Goal: Task Accomplishment & Management: Use online tool/utility

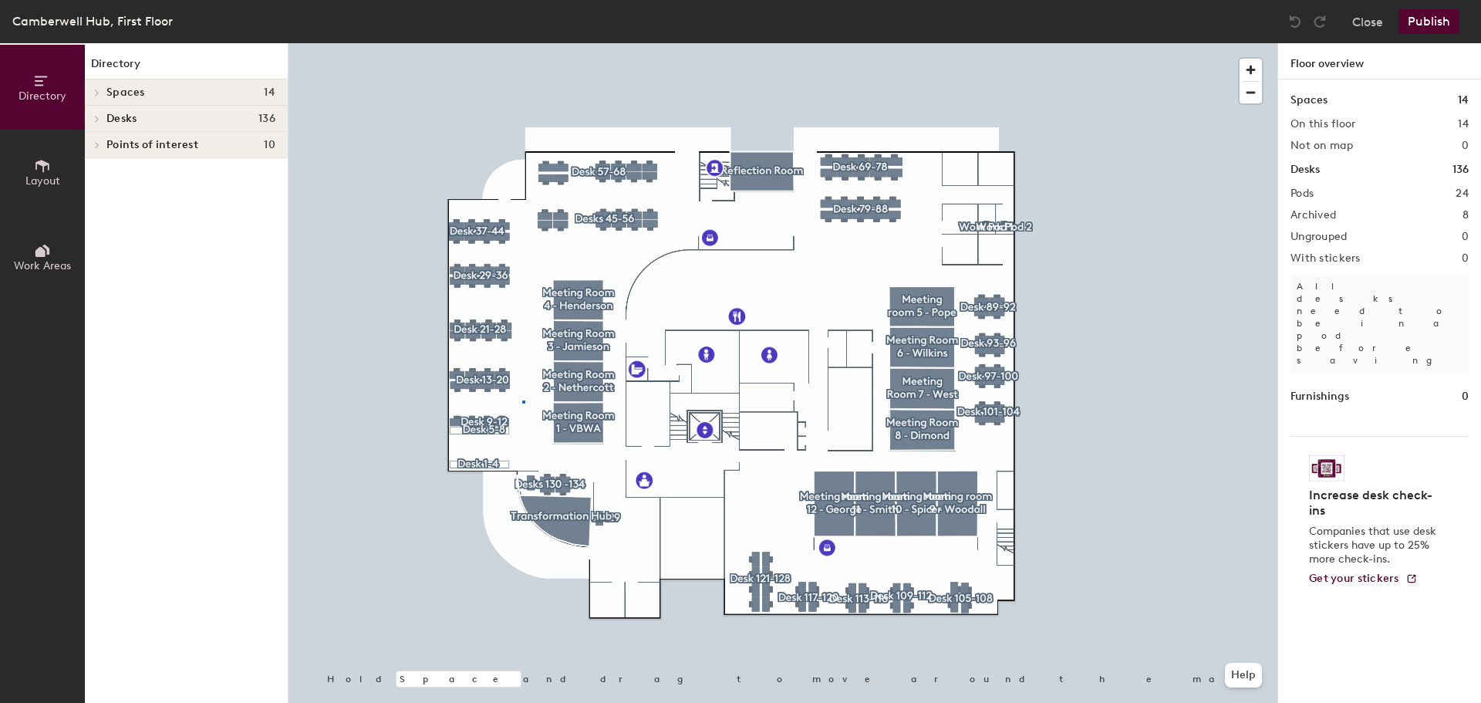
click at [522, 43] on div at bounding box center [782, 43] width 989 height 0
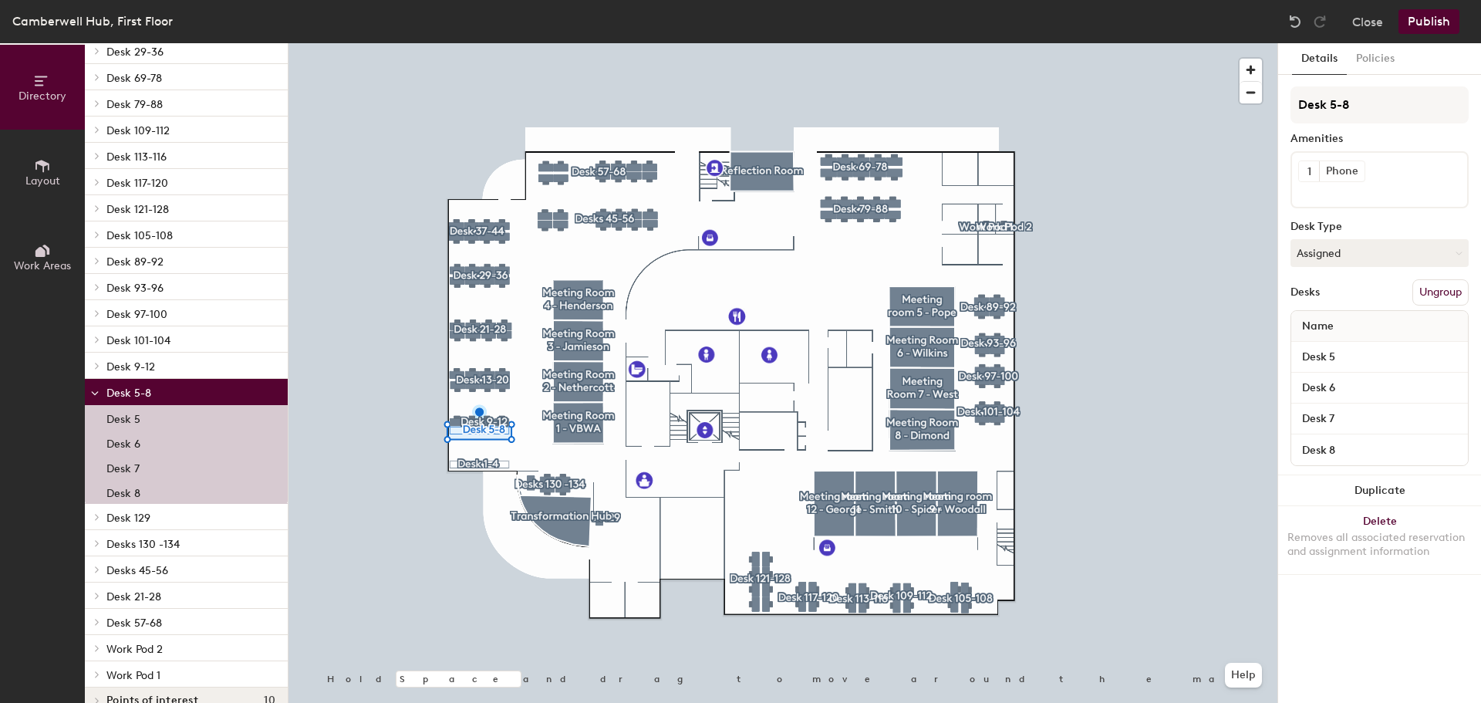
scroll to position [196, 0]
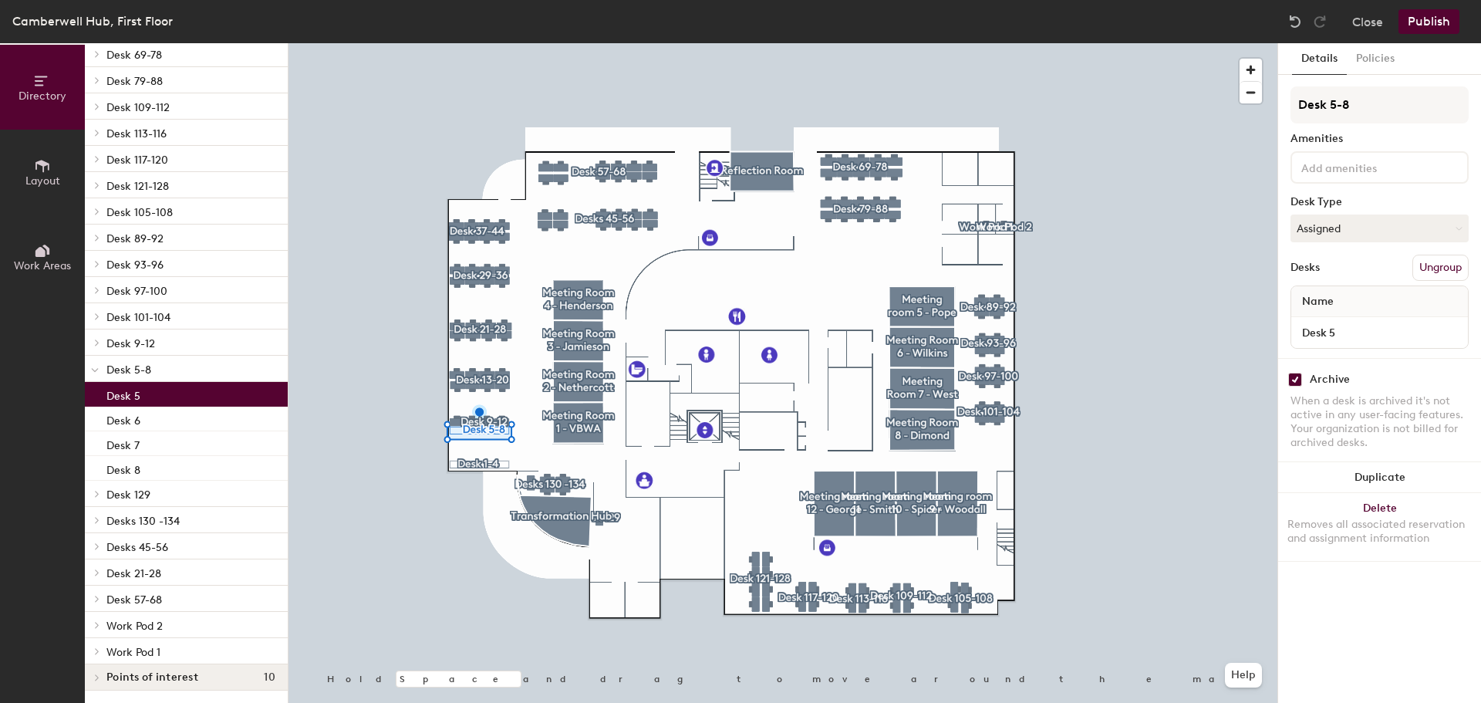
click at [130, 391] on p "Desk 5" at bounding box center [123, 394] width 34 height 18
click at [94, 374] on span at bounding box center [95, 369] width 8 height 13
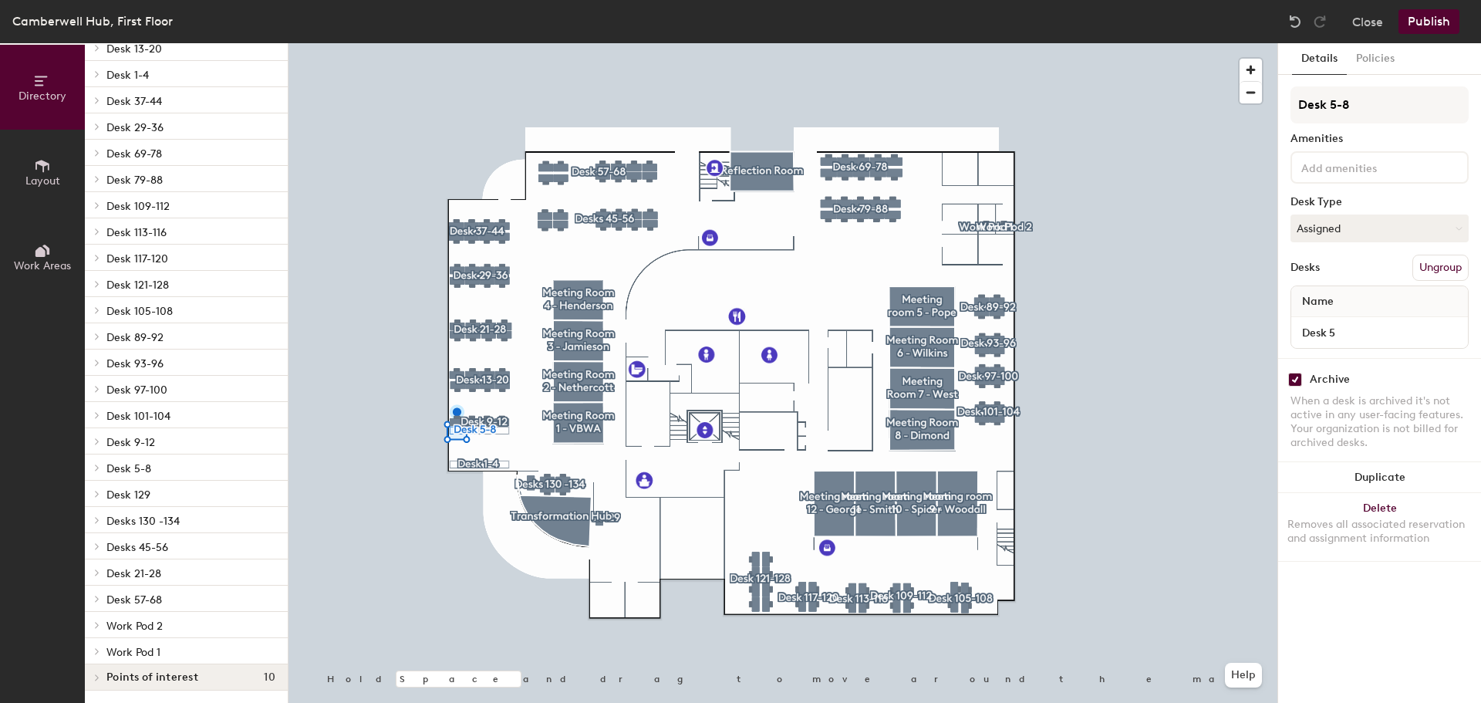
click at [137, 446] on span "Desk 9-12" at bounding box center [130, 442] width 49 height 13
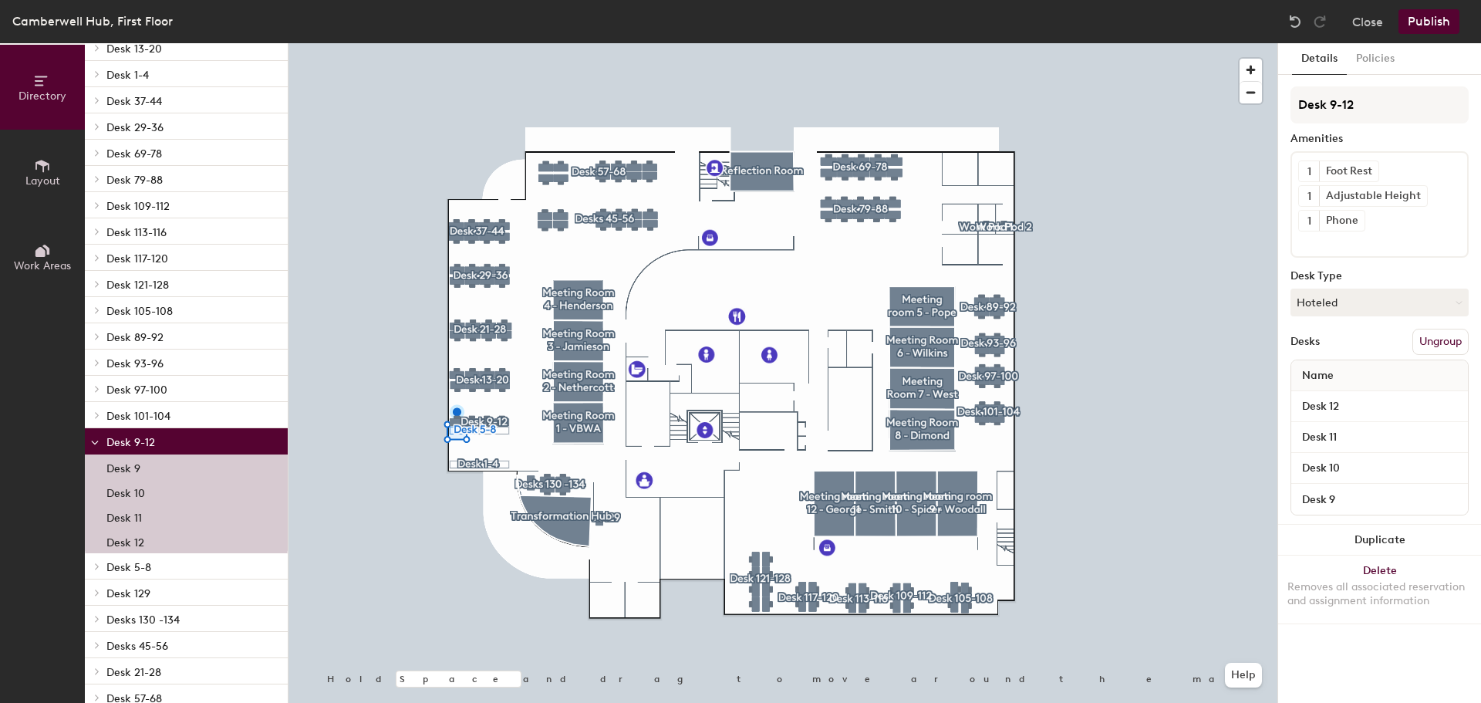
click at [126, 466] on p "Desk 9" at bounding box center [123, 466] width 34 height 18
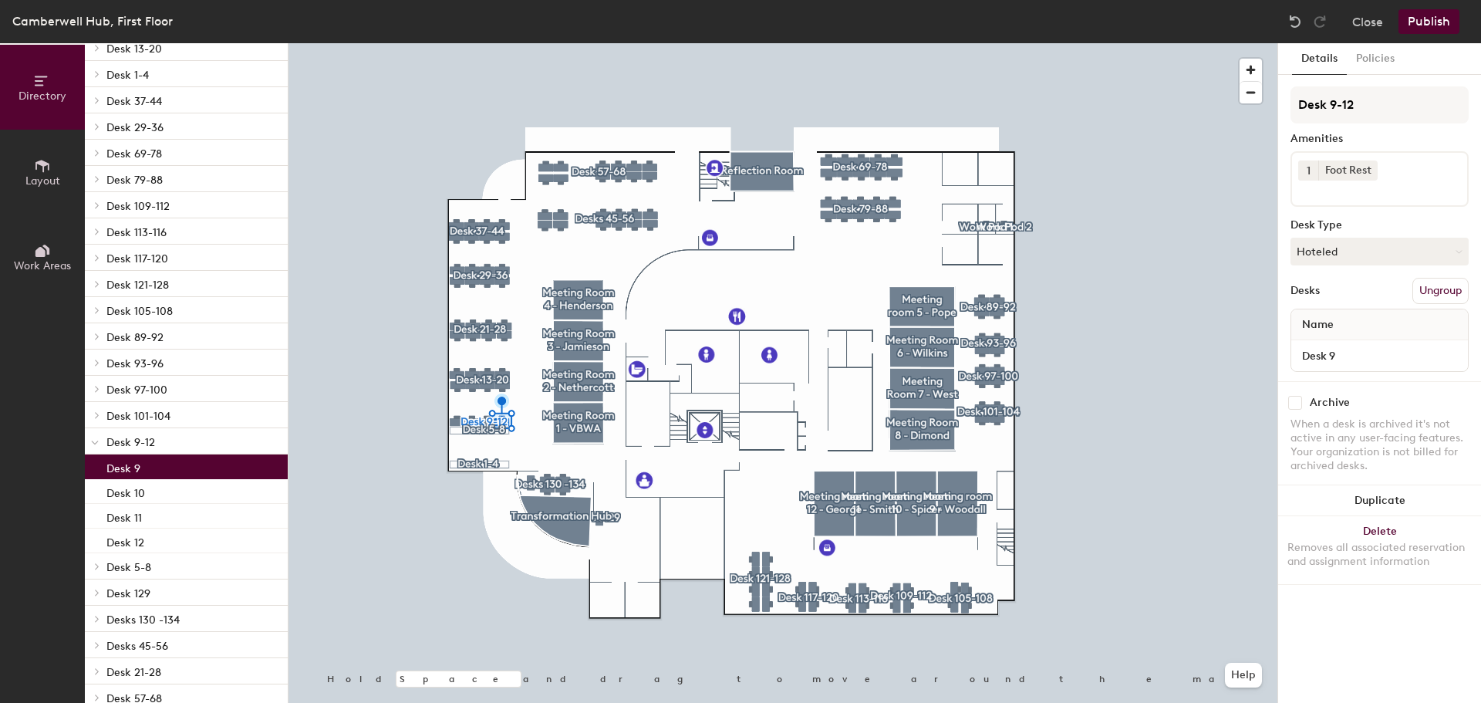
click at [96, 440] on icon at bounding box center [95, 443] width 8 height 6
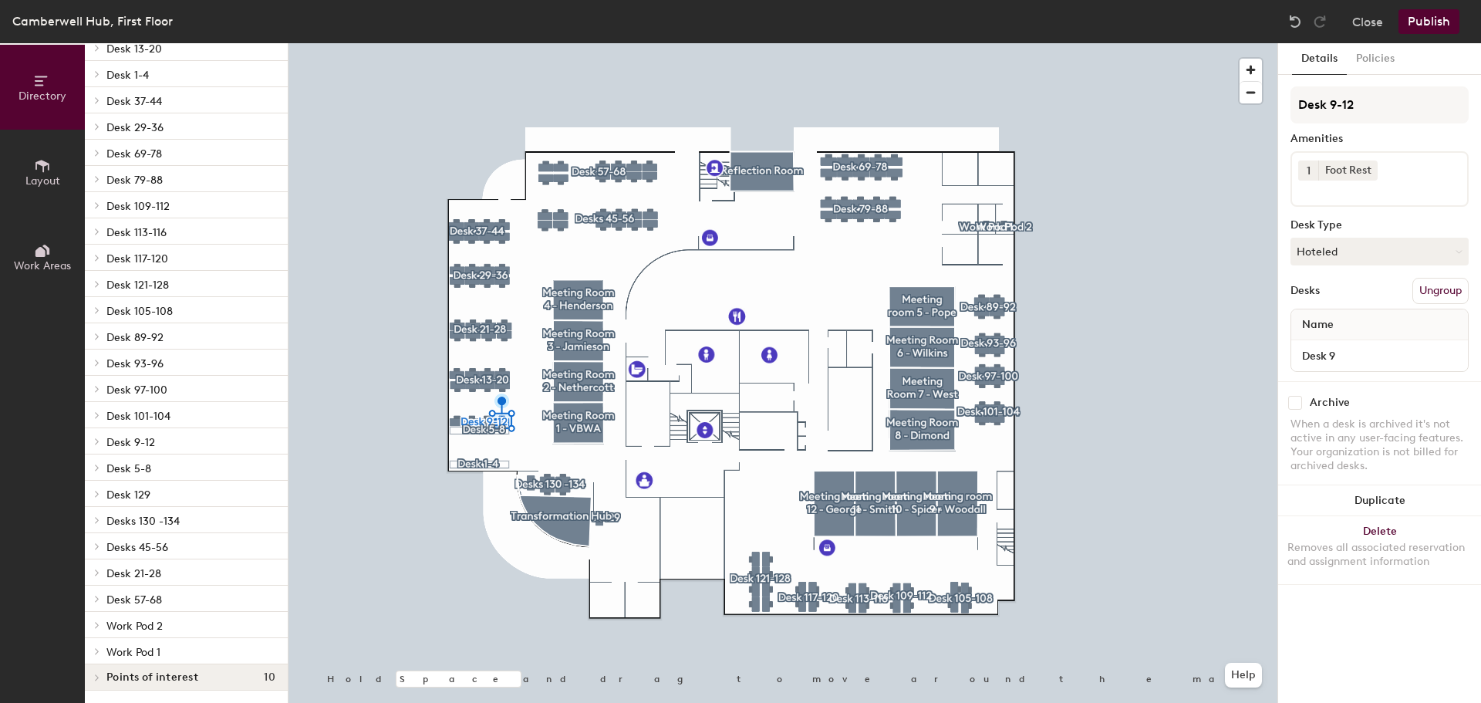
click at [137, 78] on span "Desk 1-4" at bounding box center [127, 75] width 42 height 13
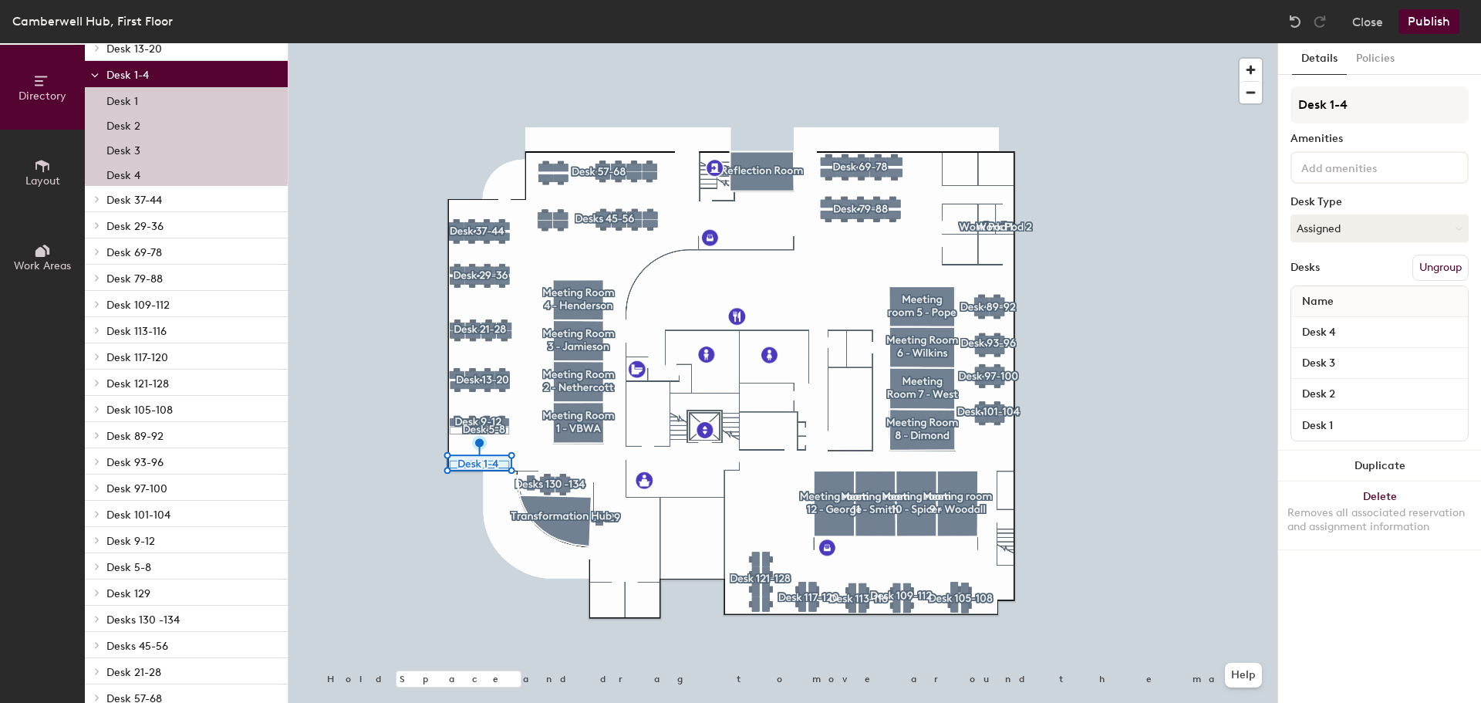
click at [90, 76] on div at bounding box center [95, 73] width 20 height 25
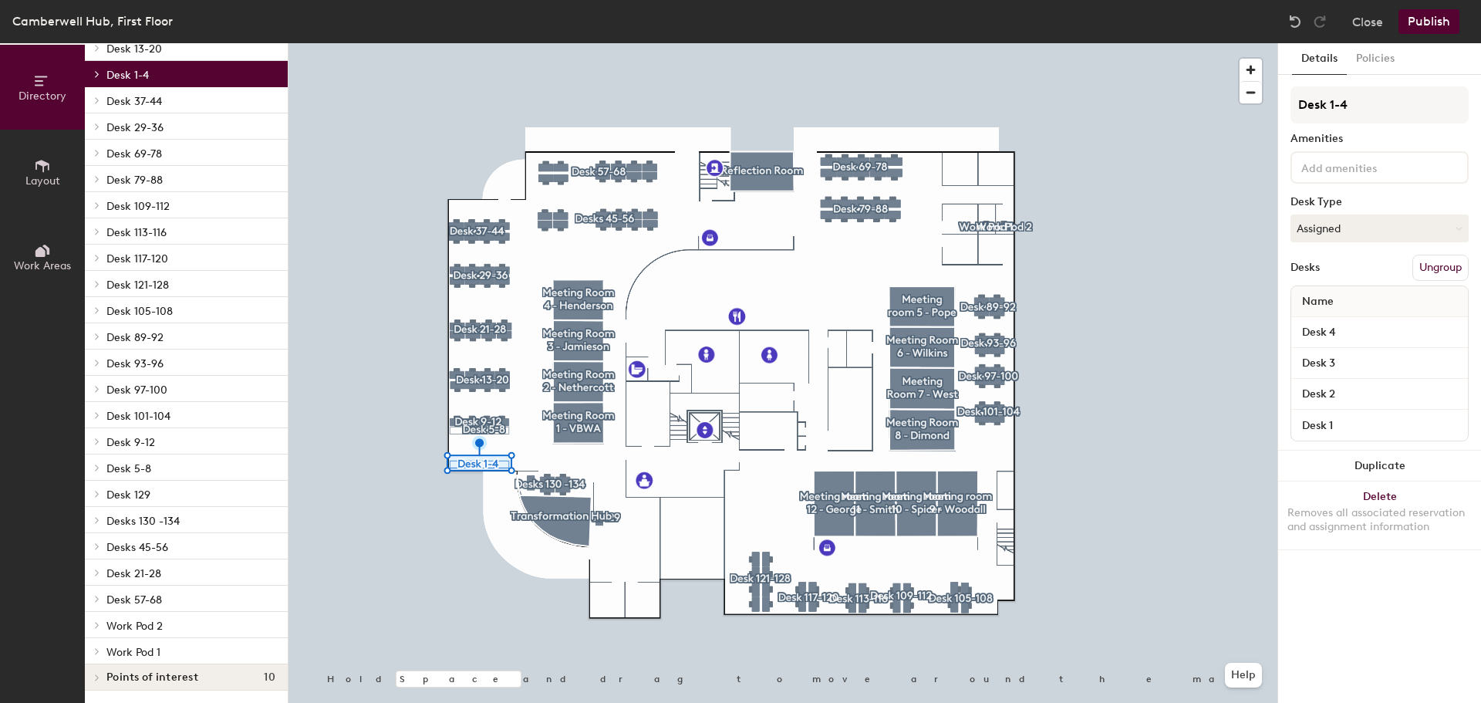
click at [121, 467] on span "Desk 5-8" at bounding box center [128, 468] width 45 height 13
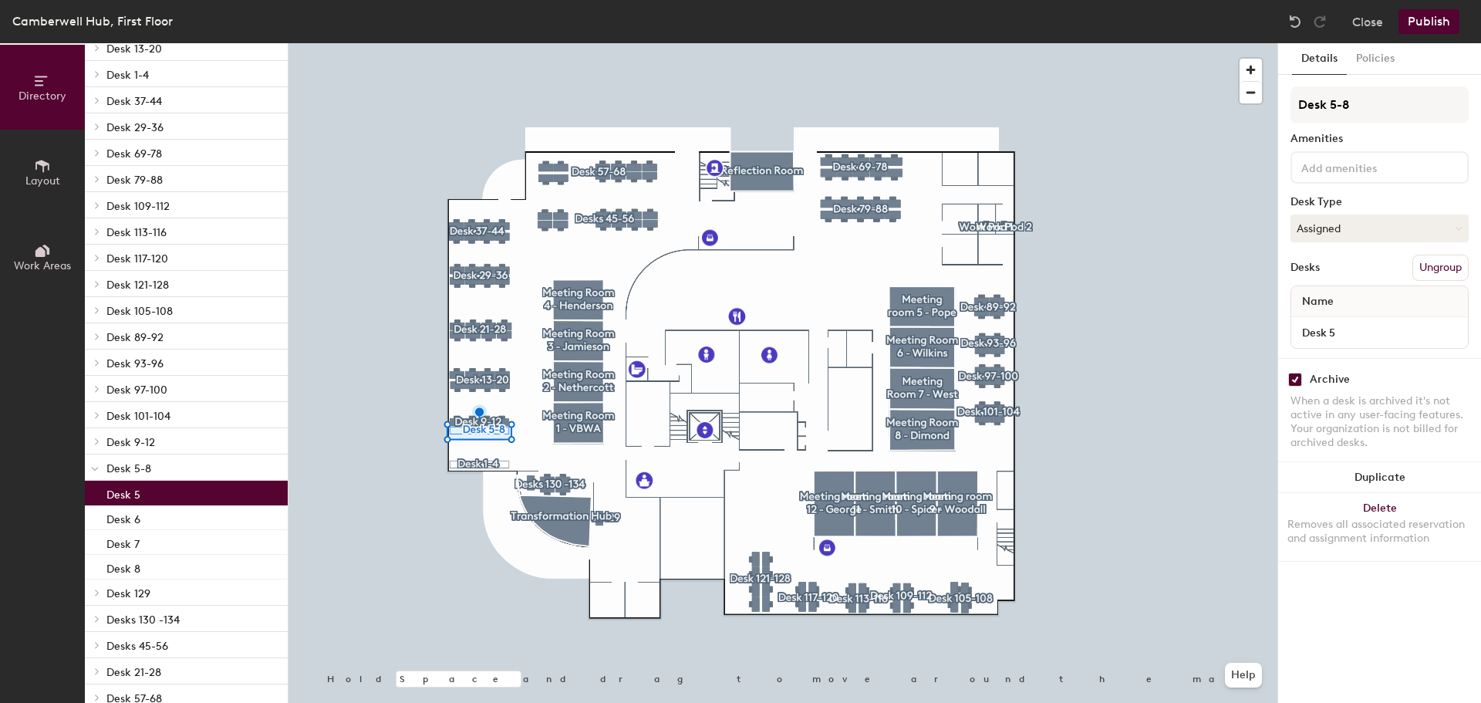
click at [133, 499] on p "Desk 5" at bounding box center [123, 493] width 34 height 18
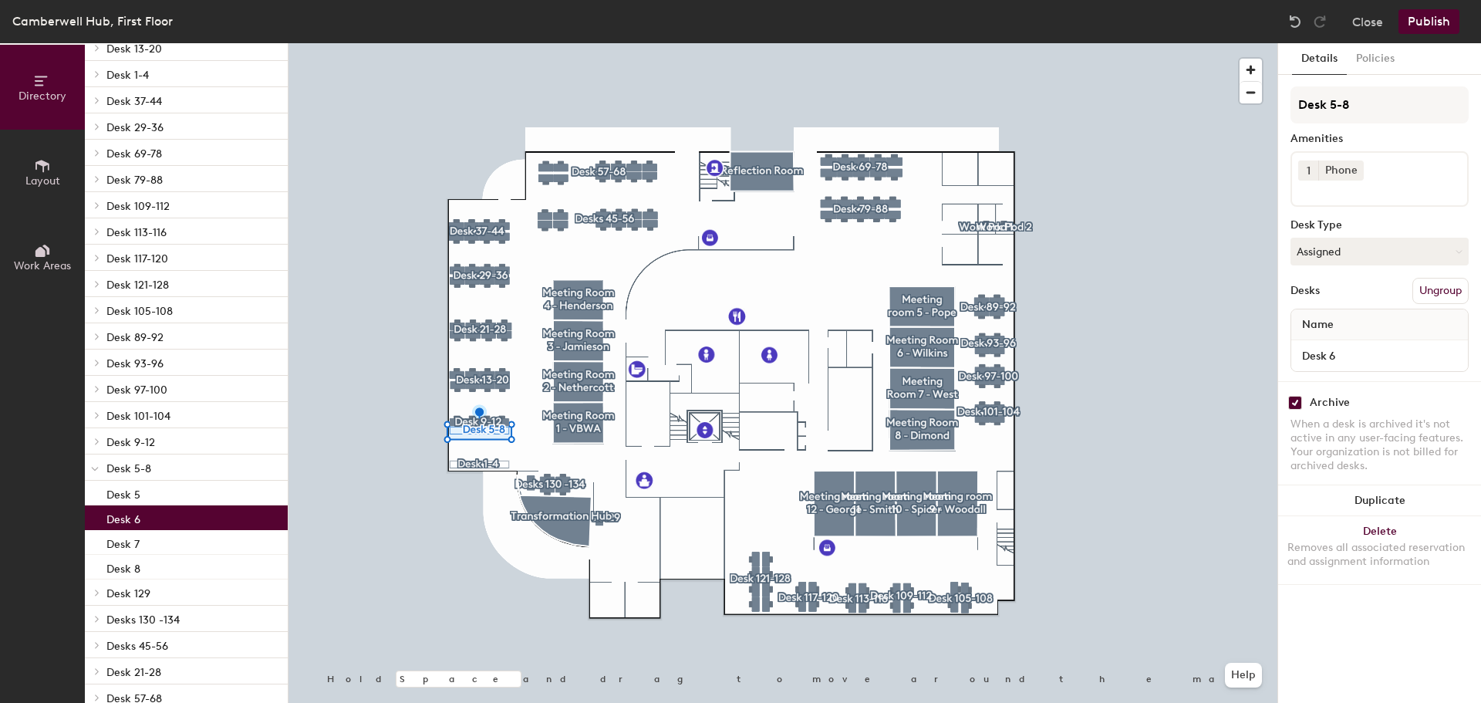
click at [132, 518] on p "Desk 6" at bounding box center [123, 517] width 34 height 18
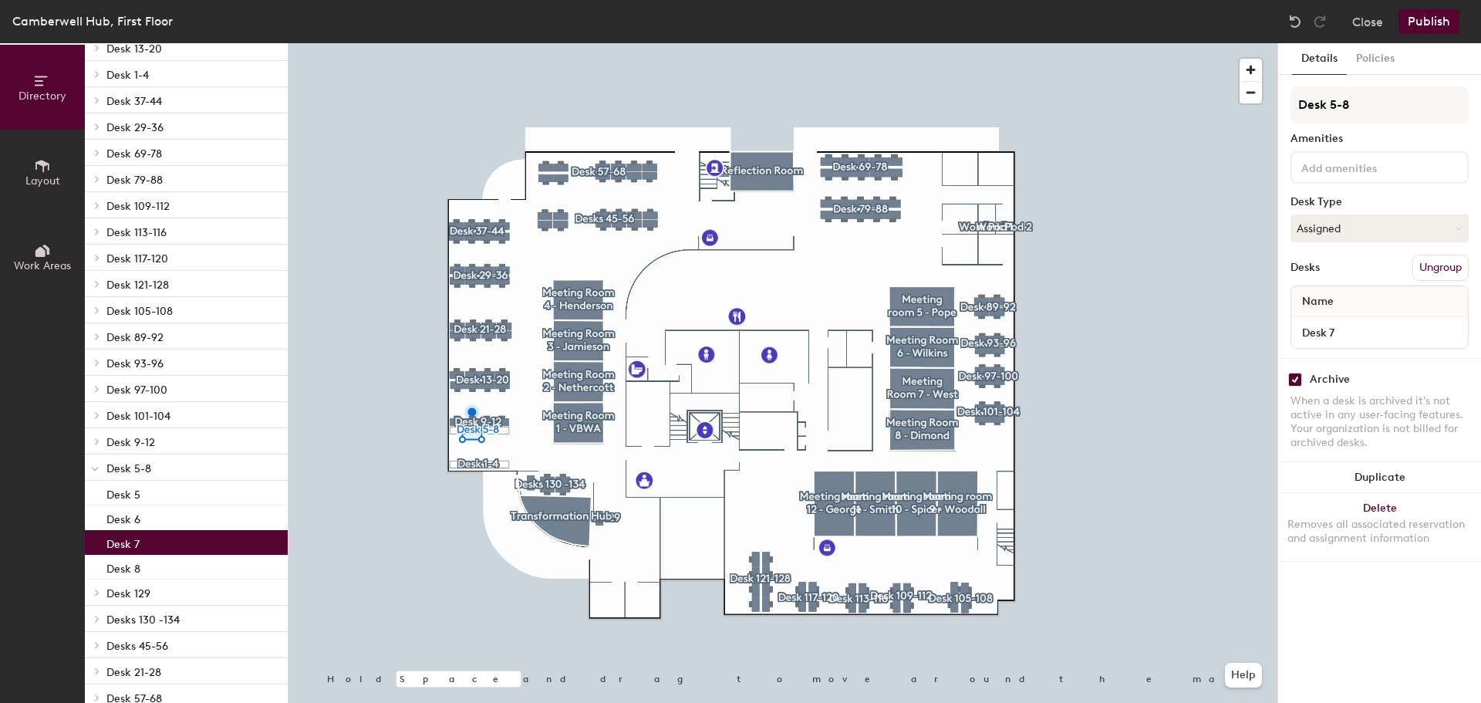
click at [133, 538] on p "Desk 7" at bounding box center [122, 542] width 33 height 18
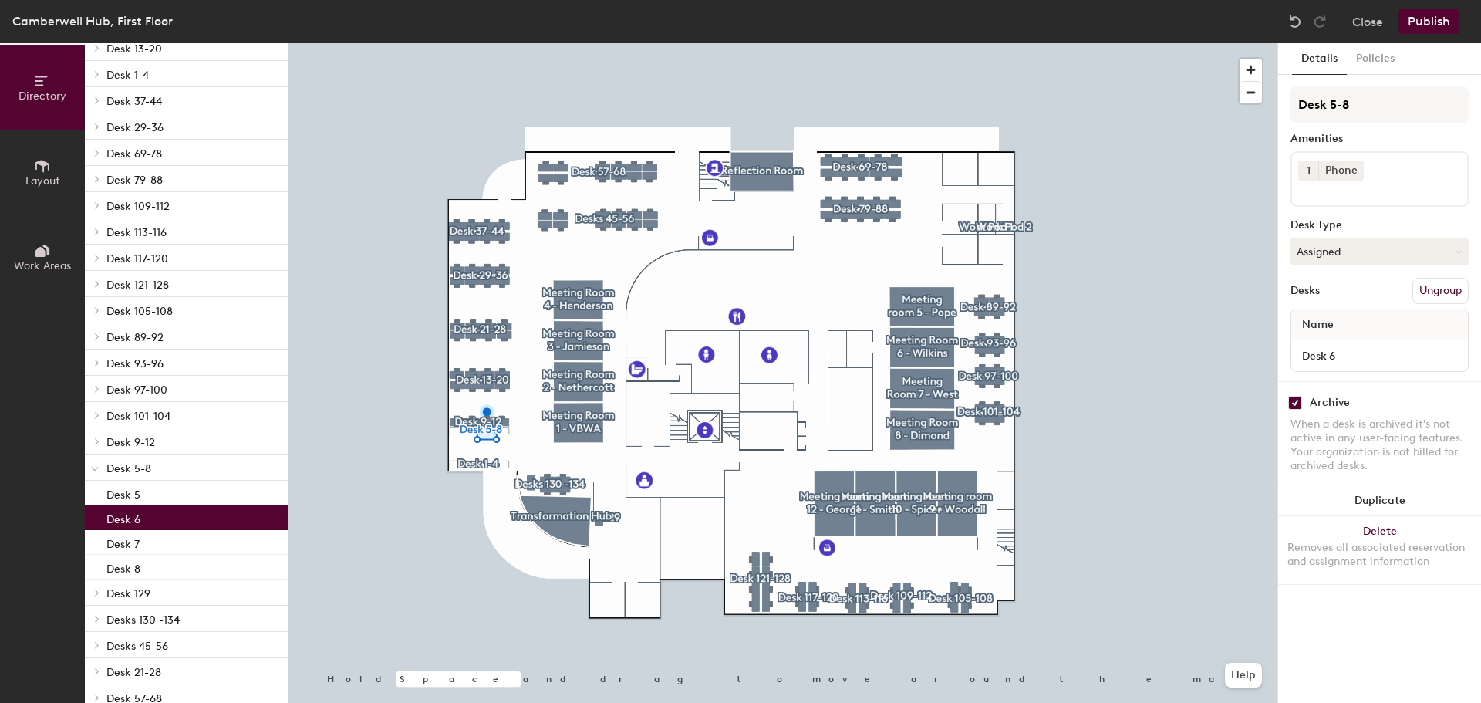
click at [125, 519] on p "Desk 6" at bounding box center [123, 517] width 34 height 18
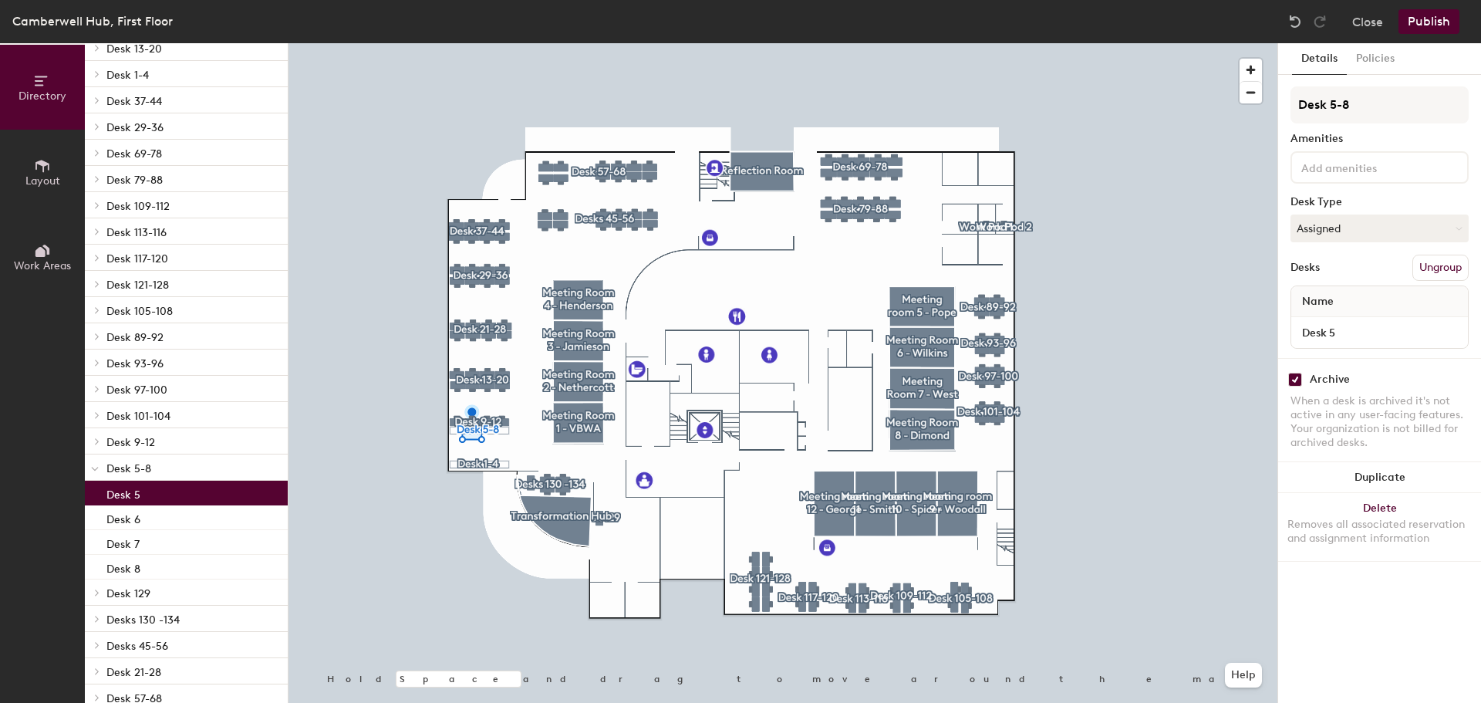
click at [126, 498] on p "Desk 5" at bounding box center [123, 493] width 34 height 18
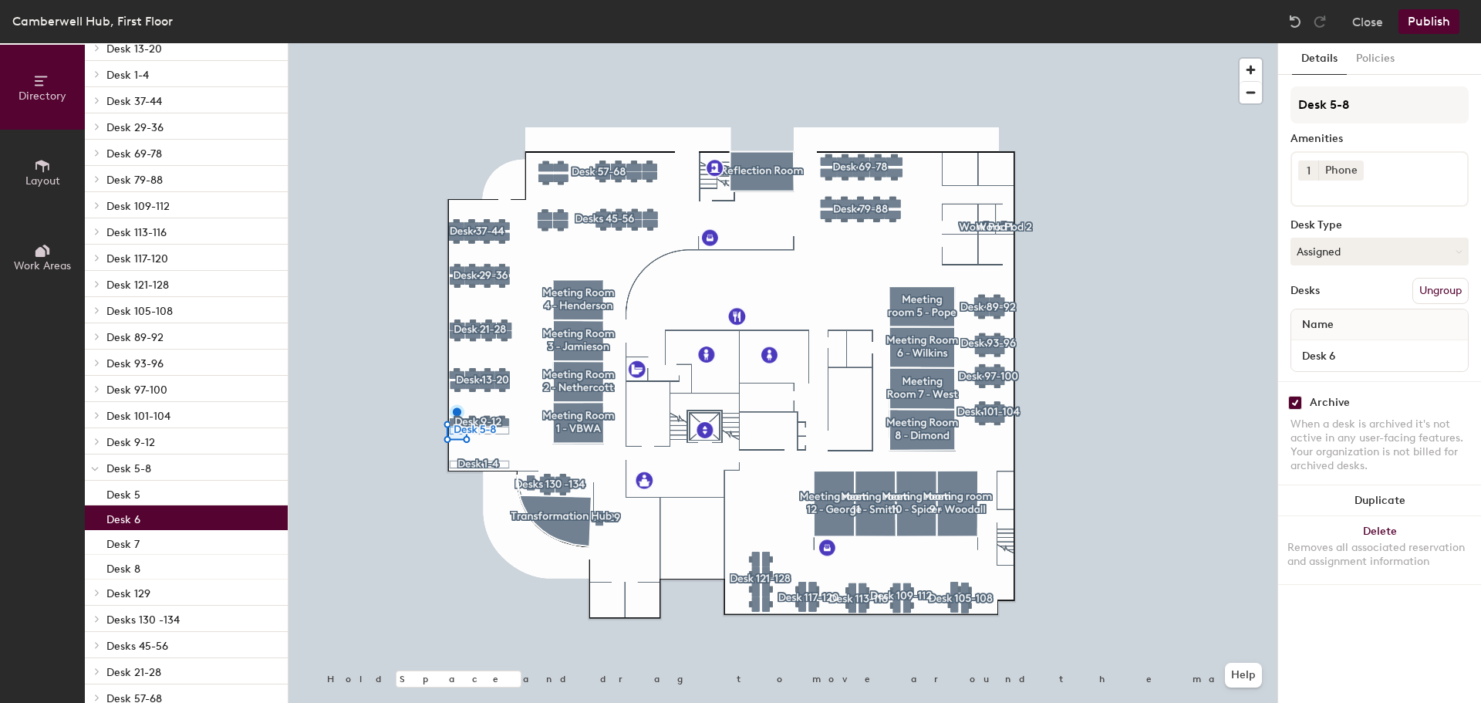
click at [130, 518] on p "Desk 6" at bounding box center [123, 517] width 34 height 18
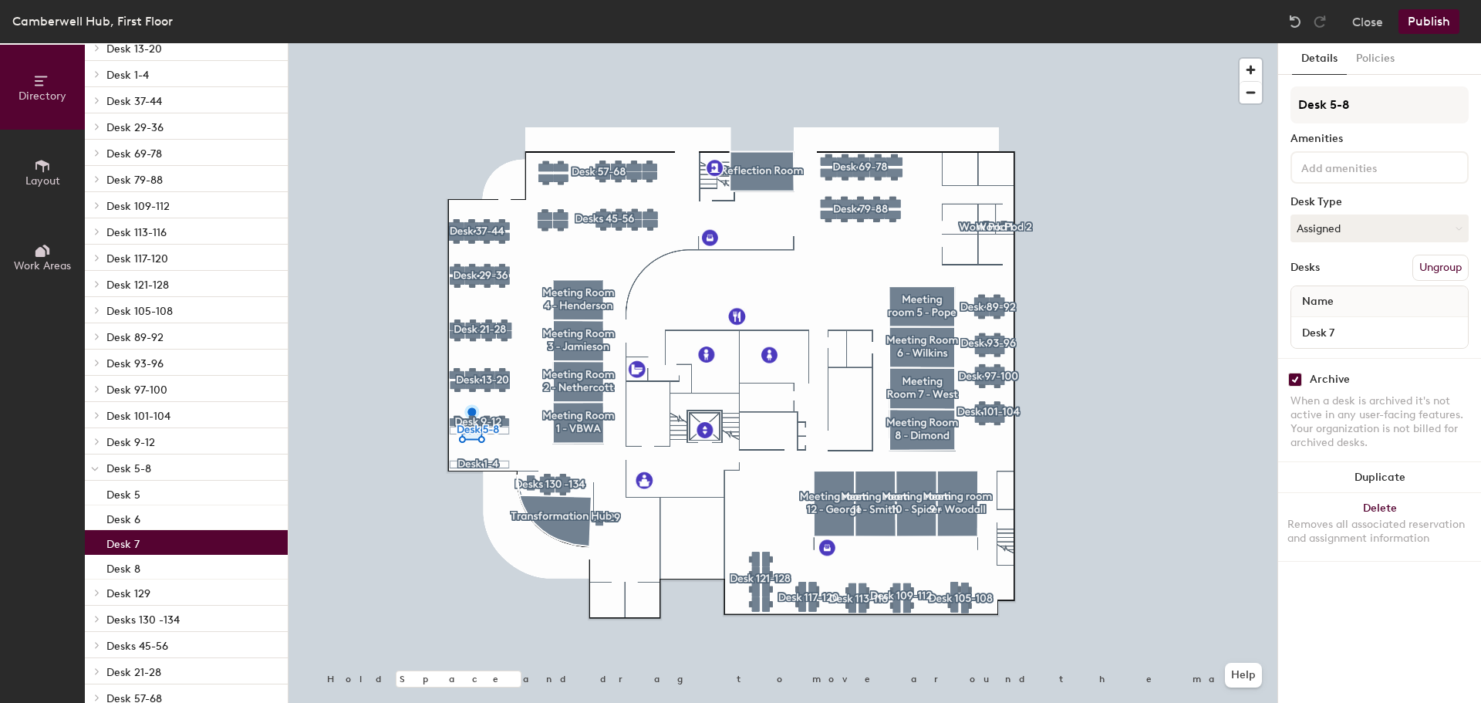
click at [127, 541] on p "Desk 7" at bounding box center [122, 542] width 33 height 18
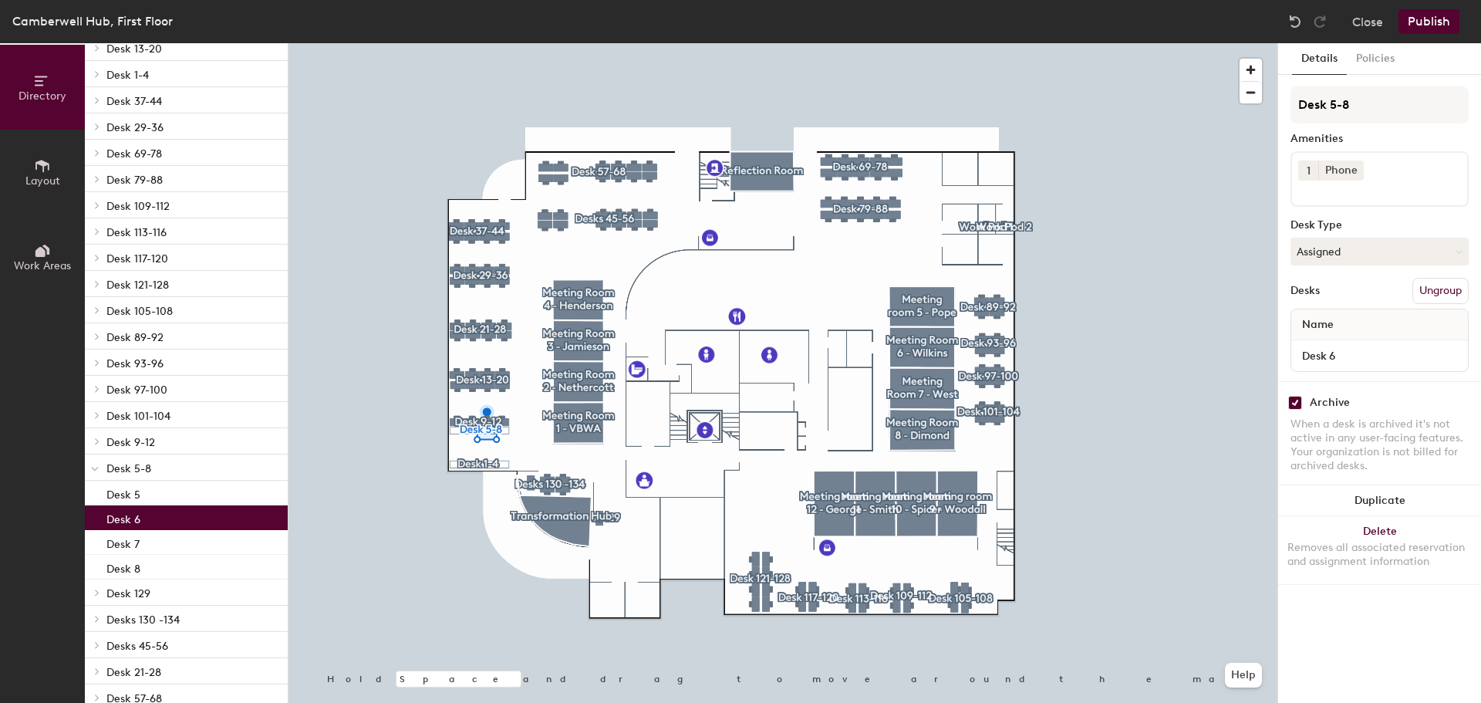
click at [128, 515] on p "Desk 6" at bounding box center [123, 517] width 34 height 18
click at [93, 465] on span at bounding box center [95, 468] width 8 height 13
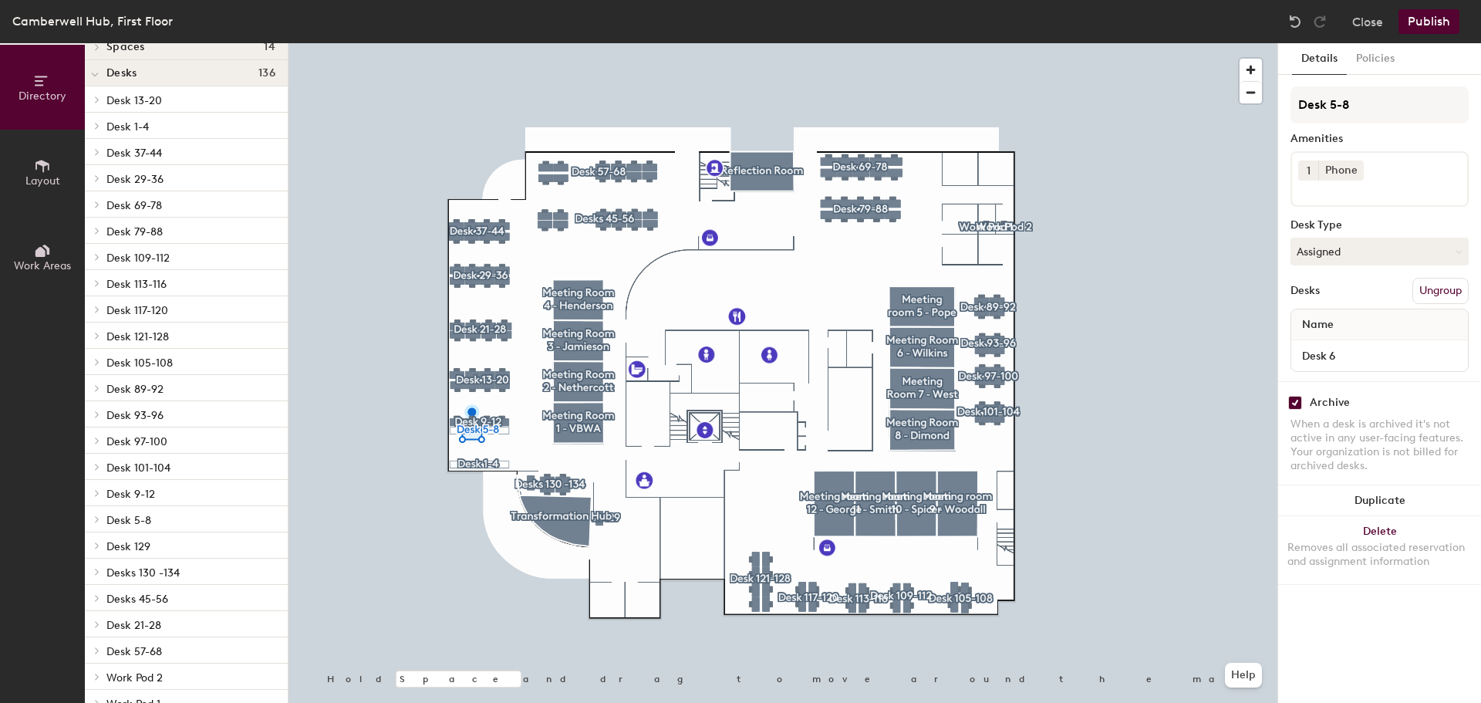
scroll to position [0, 0]
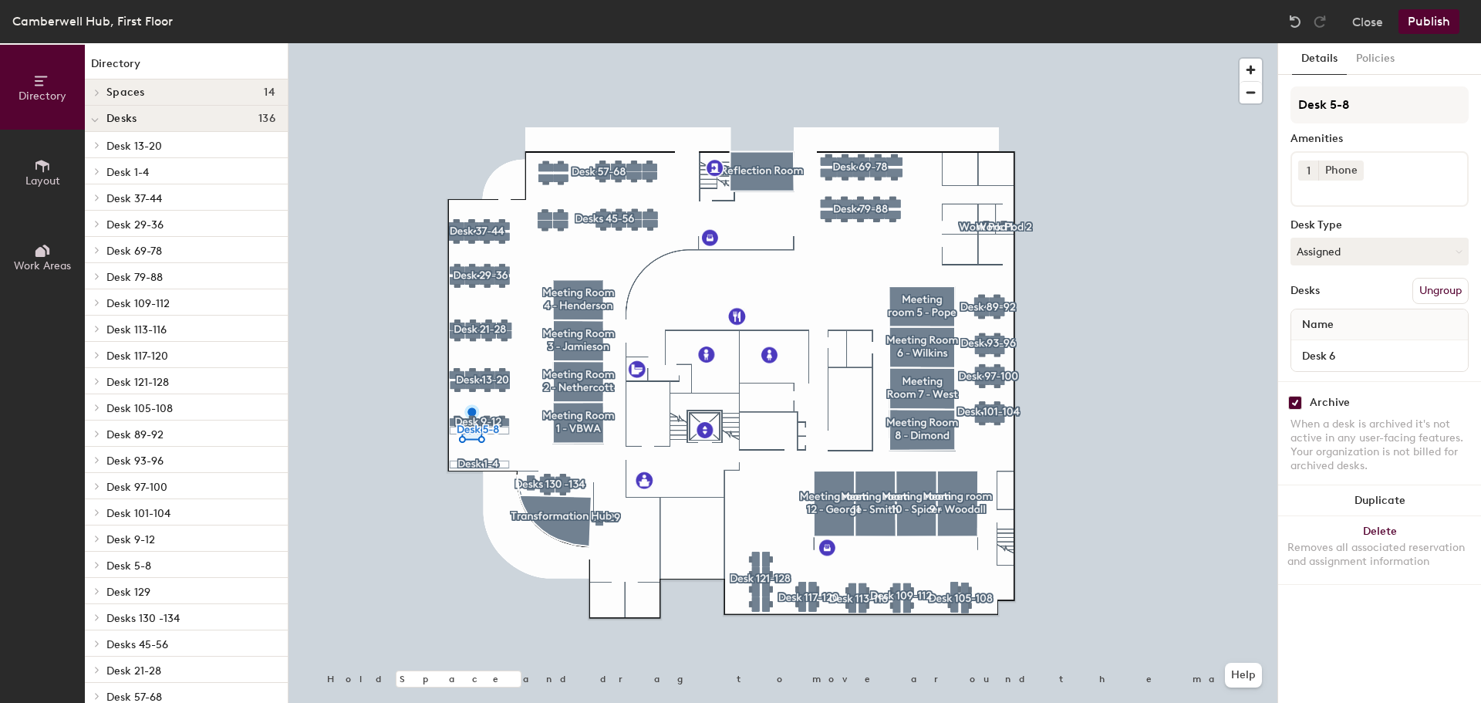
click at [133, 541] on span "Desk 9-12" at bounding box center [130, 539] width 49 height 13
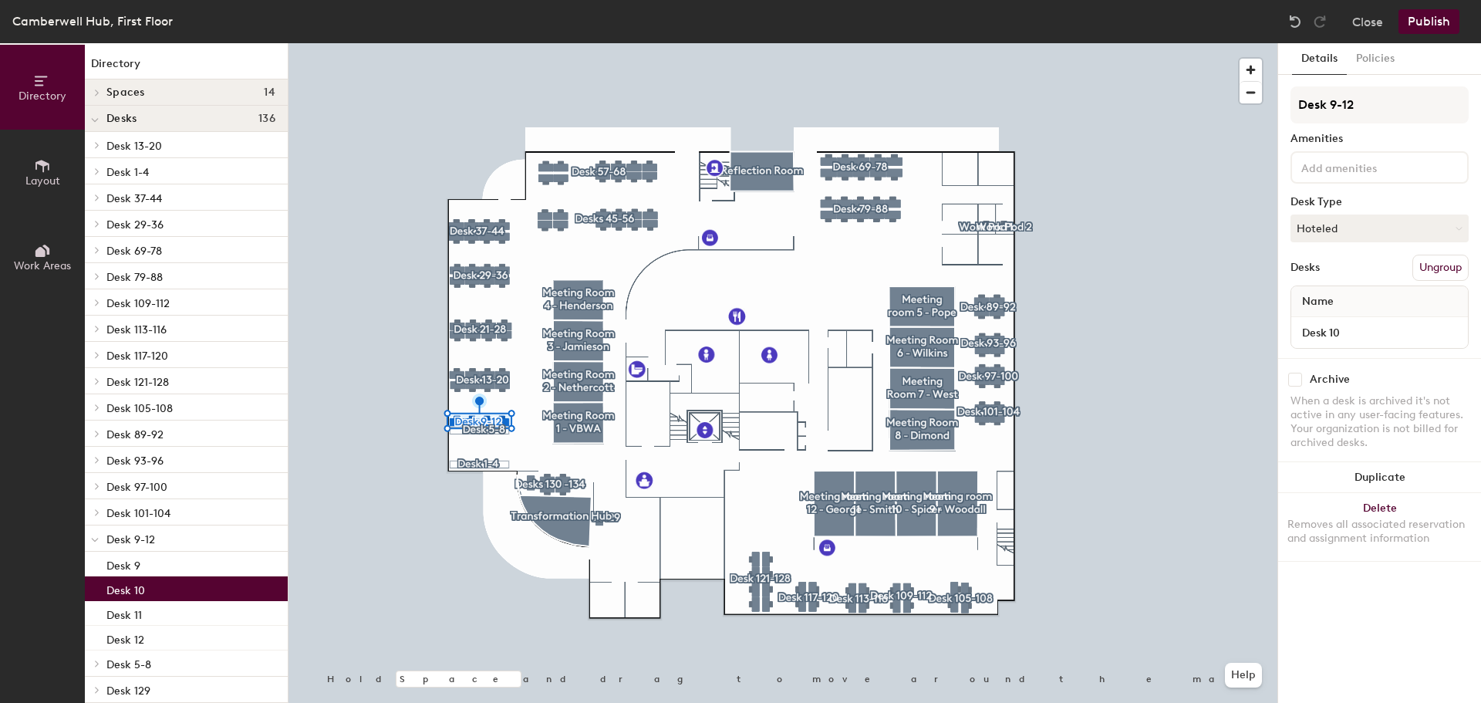
click at [136, 578] on div "Desk 10" at bounding box center [186, 588] width 203 height 25
click at [518, 43] on div at bounding box center [782, 43] width 989 height 0
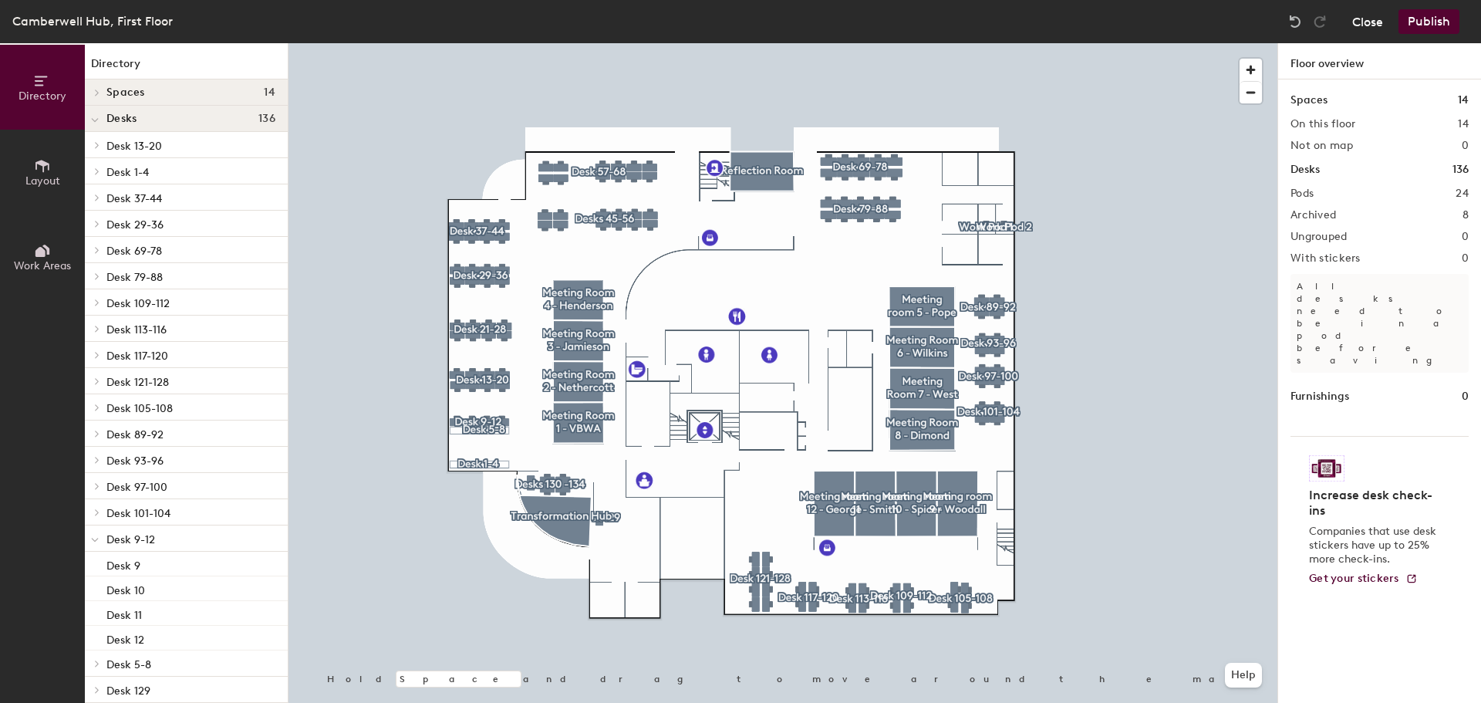
click at [1372, 26] on button "Close" at bounding box center [1367, 21] width 31 height 25
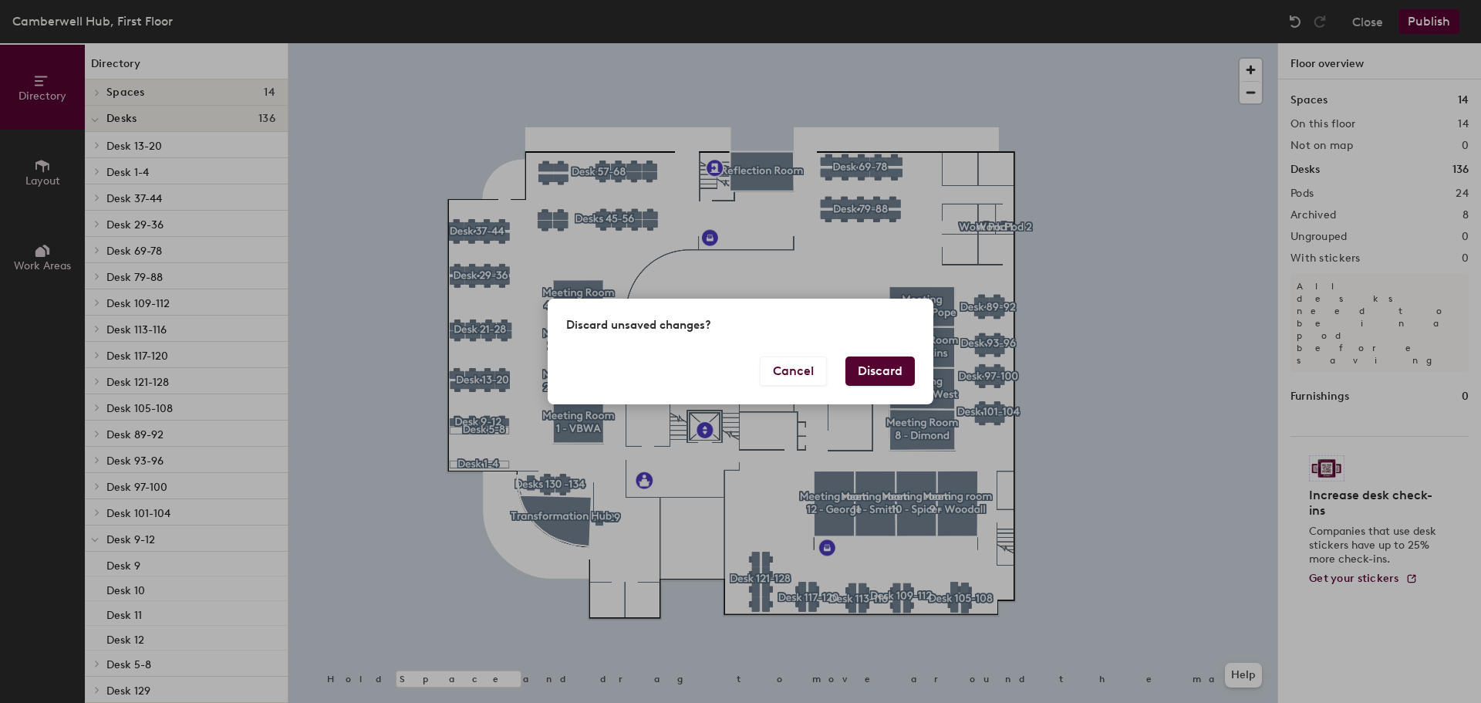
click at [888, 370] on button "Discard" at bounding box center [879, 370] width 69 height 29
